Goal: Task Accomplishment & Management: Manage account settings

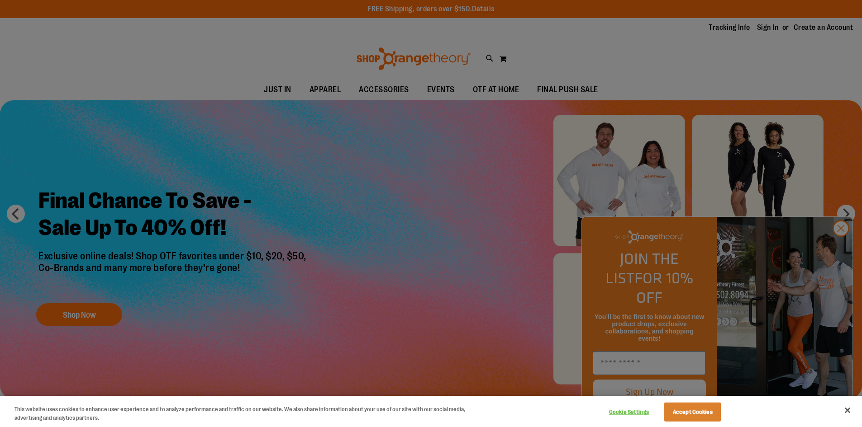
click at [765, 28] on div at bounding box center [431, 213] width 862 height 427
click at [762, 30] on div at bounding box center [431, 213] width 862 height 427
click at [851, 406] on button "Close" at bounding box center [847, 411] width 20 height 20
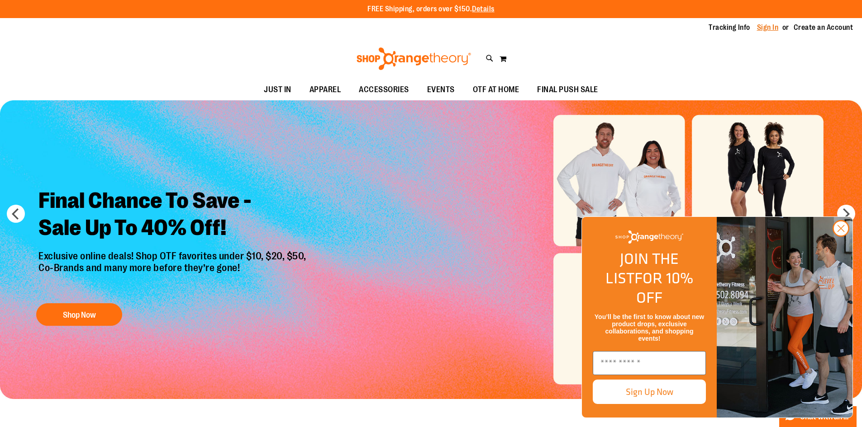
click at [765, 28] on link "Sign In" at bounding box center [768, 28] width 22 height 10
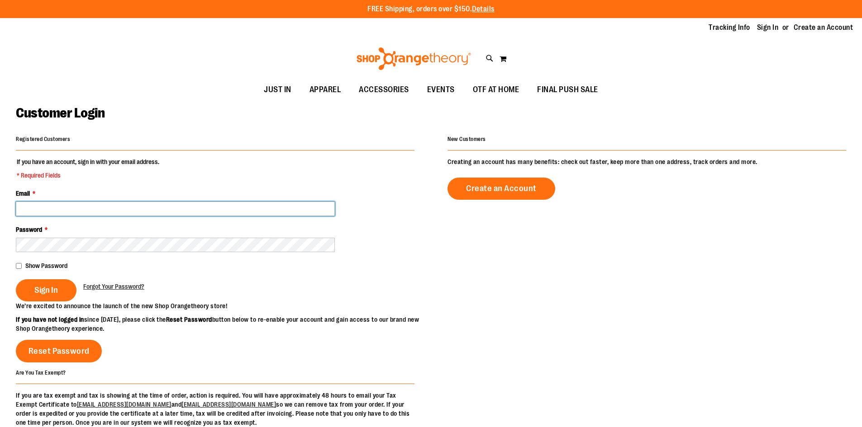
click at [115, 212] on input "Email *" at bounding box center [175, 209] width 319 height 14
type input "**********"
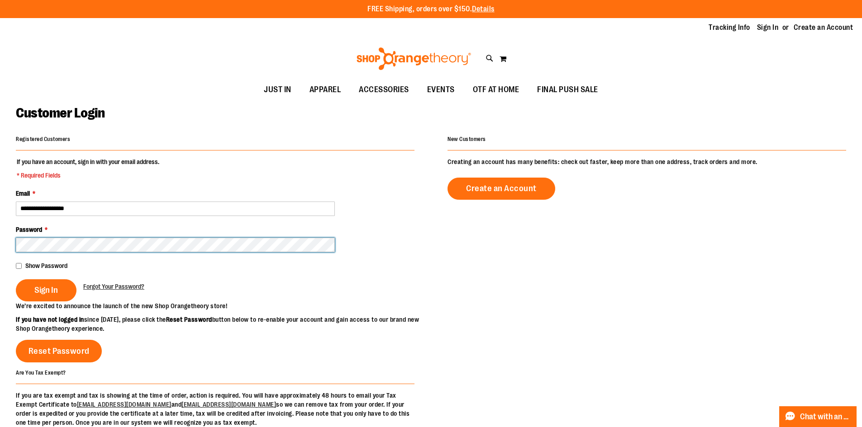
click at [16, 280] on button "Sign In" at bounding box center [46, 291] width 61 height 22
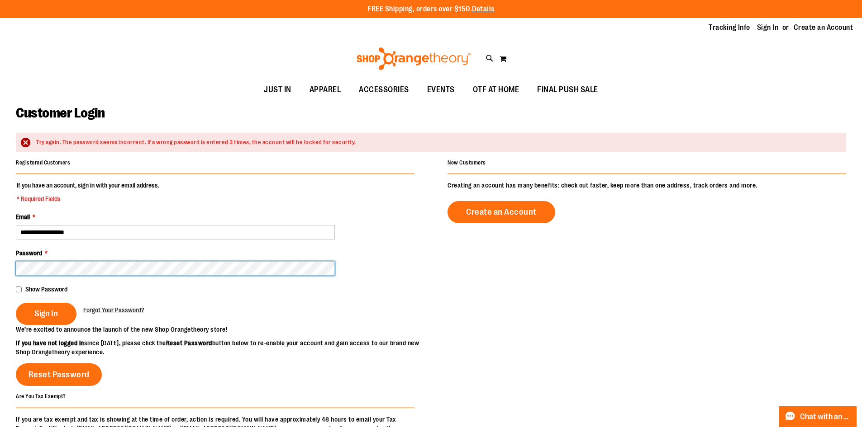
click at [16, 303] on button "Sign In" at bounding box center [46, 314] width 61 height 22
